Goal: Register for event/course

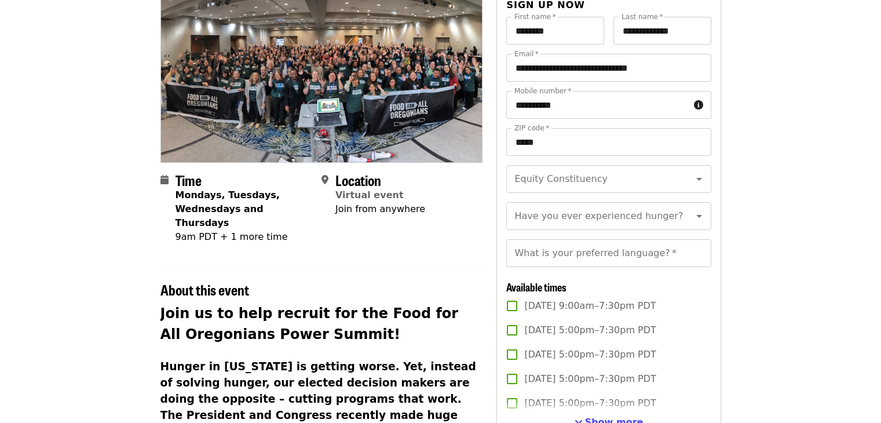
scroll to position [174, 0]
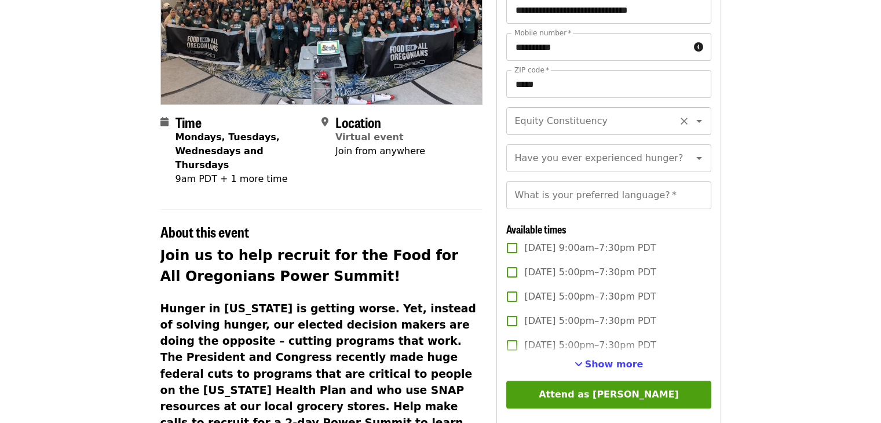
click at [616, 116] on input "Equity Constituency" at bounding box center [595, 121] width 158 height 22
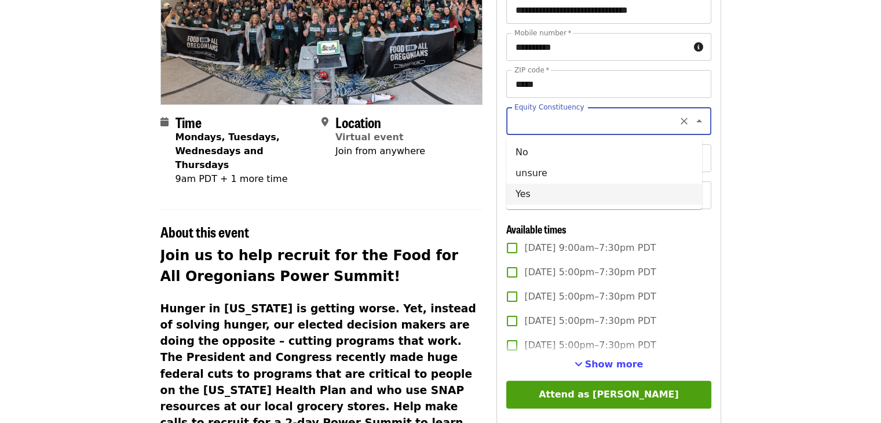
click at [524, 194] on li "Yes" at bounding box center [604, 194] width 196 height 21
type input "***"
click at [837, 215] on article "Food for all Power Summit: Recruitment phone bank Virtual Phone Bank Time Monda…" at bounding box center [440, 322] width 881 height 890
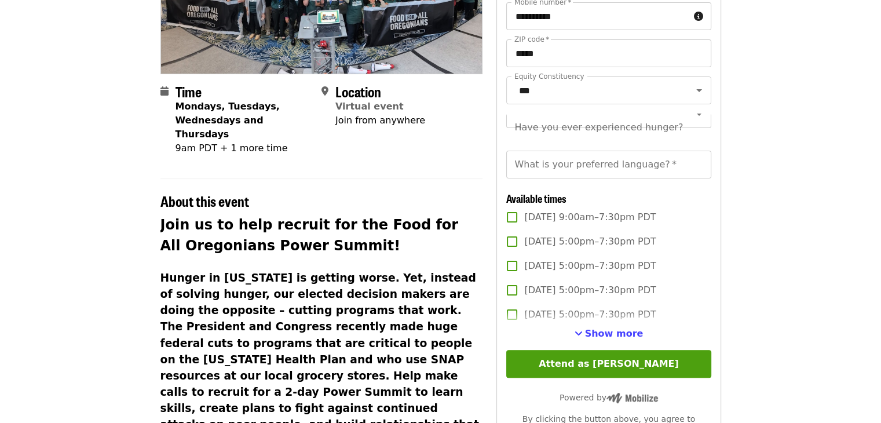
scroll to position [232, 0]
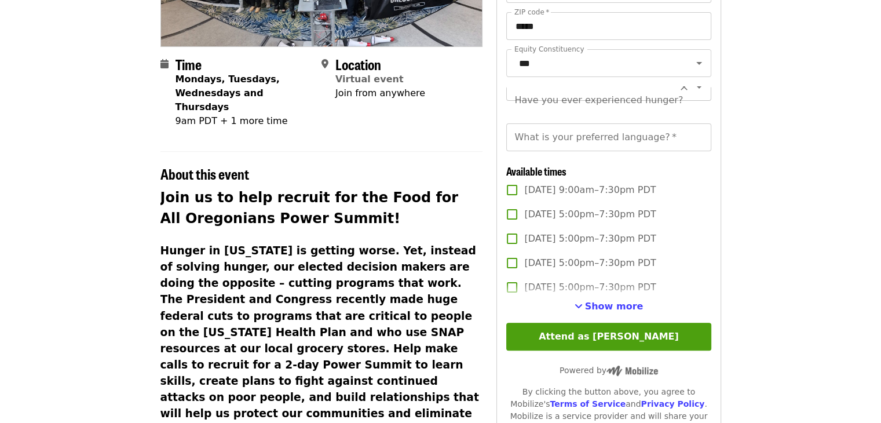
click at [577, 98] on input "Have you ever experienced hunger?" at bounding box center [595, 87] width 158 height 22
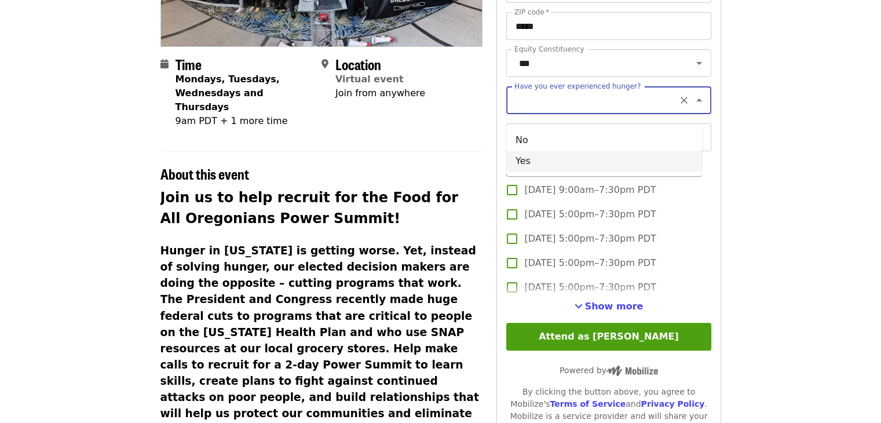
click at [535, 157] on li "Yes" at bounding box center [604, 161] width 196 height 21
type input "***"
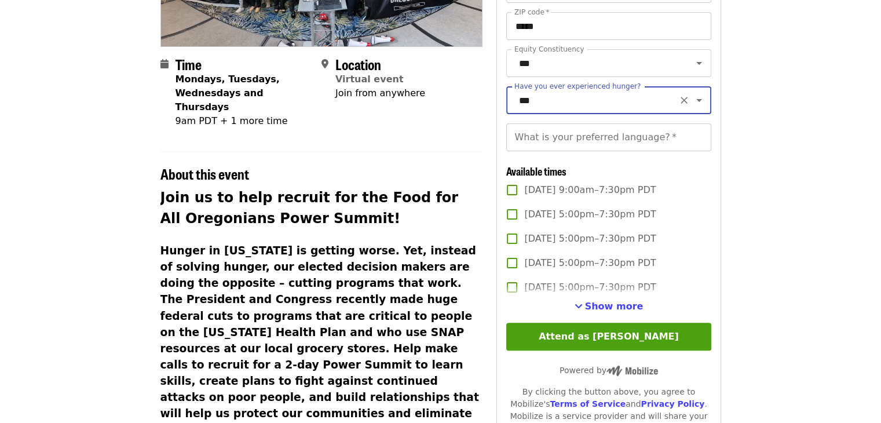
click at [559, 151] on div "What is your preferred language?   * What is your preferred language? *" at bounding box center [608, 137] width 205 height 28
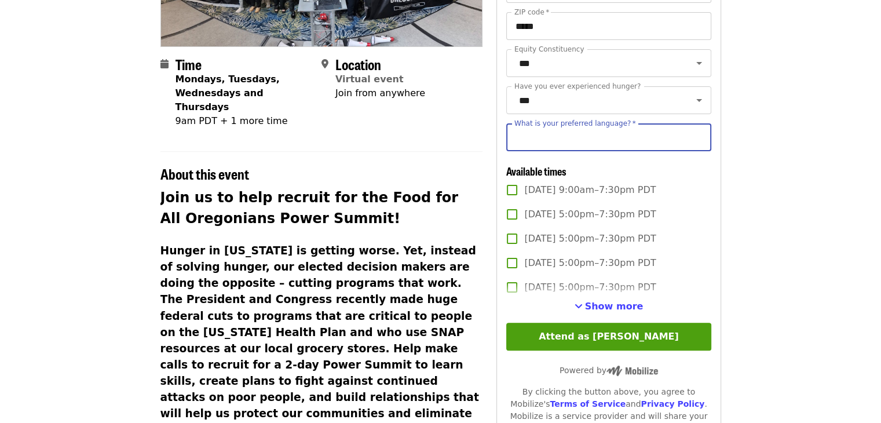
type input "**********"
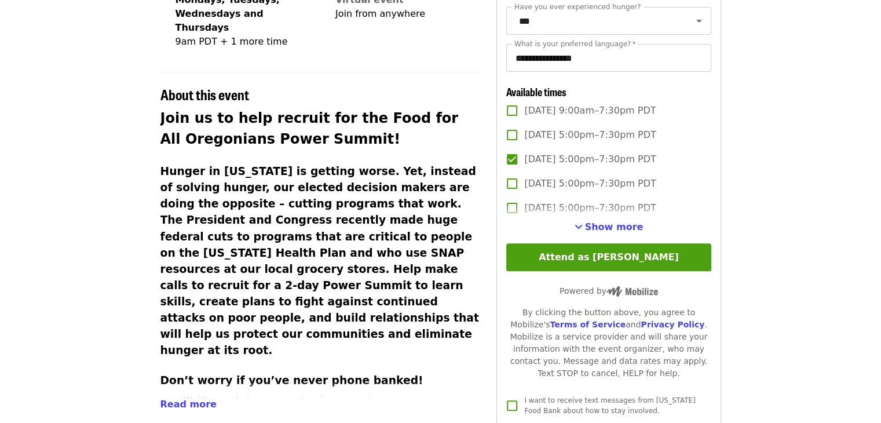
scroll to position [348, 0]
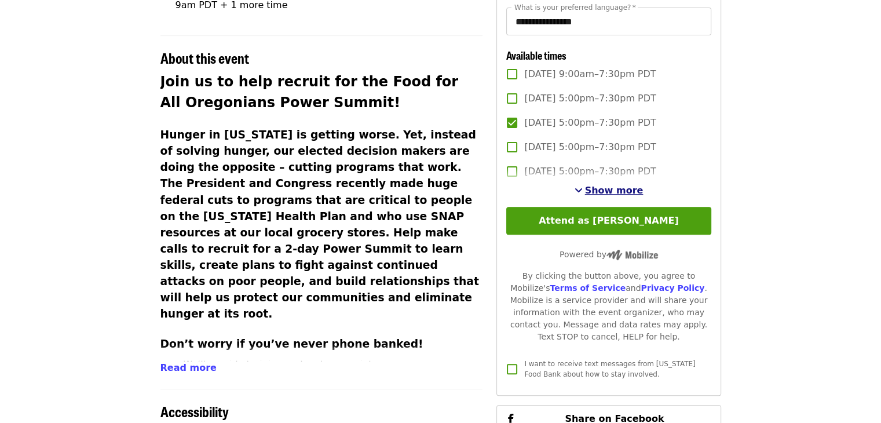
click at [591, 196] on span "Show more" at bounding box center [614, 190] width 59 height 11
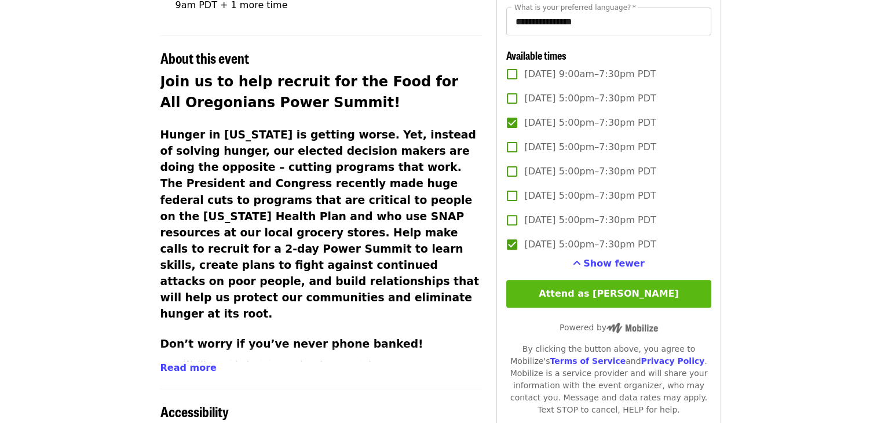
click at [586, 308] on button "Attend as [PERSON_NAME]" at bounding box center [608, 294] width 205 height 28
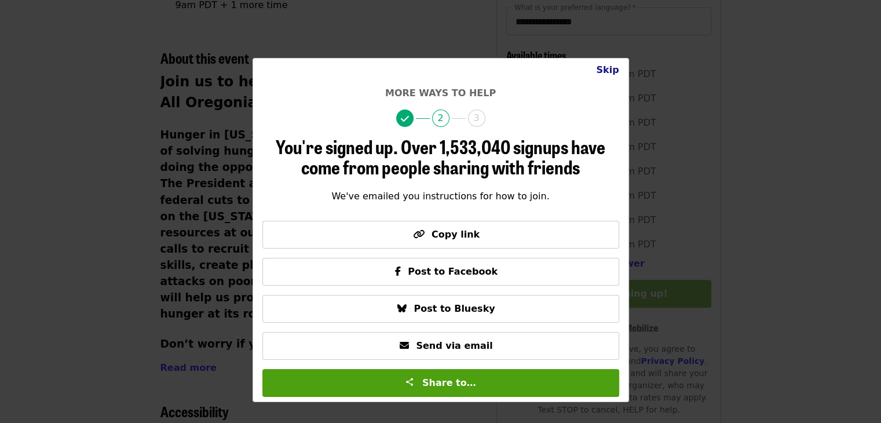
click at [598, 68] on button "Skip" at bounding box center [607, 70] width 41 height 23
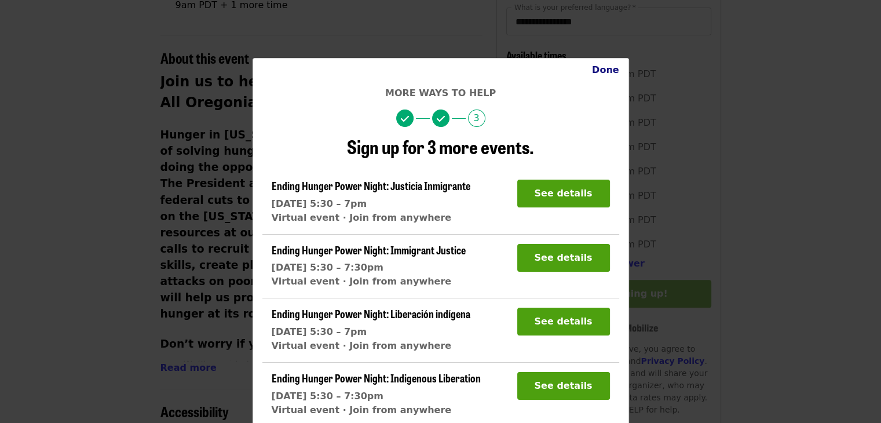
click at [598, 75] on button "Done" at bounding box center [606, 70] width 46 height 23
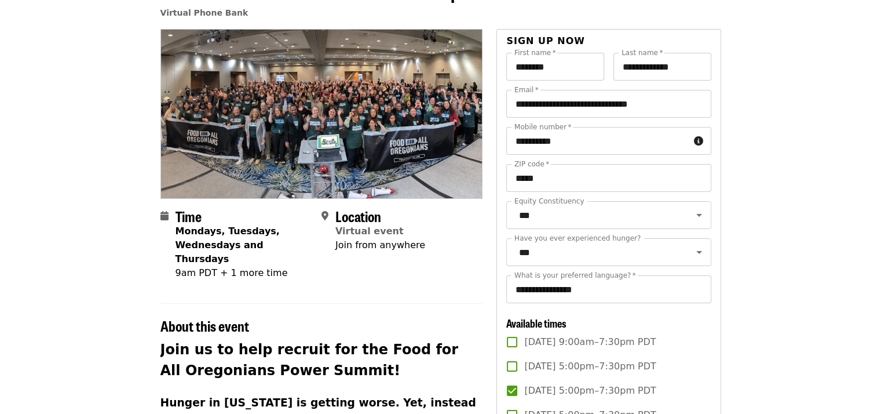
scroll to position [0, 0]
